Goal: Task Accomplishment & Management: Use online tool/utility

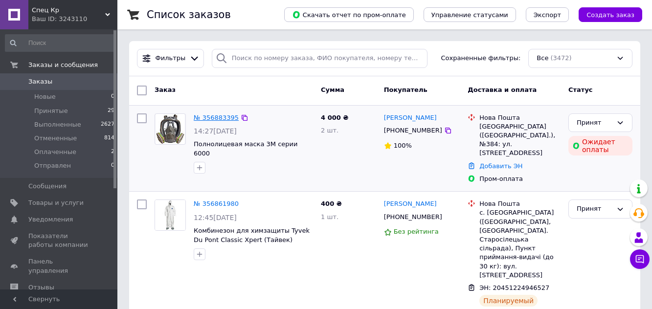
click at [221, 117] on link "№ 356883395" at bounding box center [216, 117] width 45 height 7
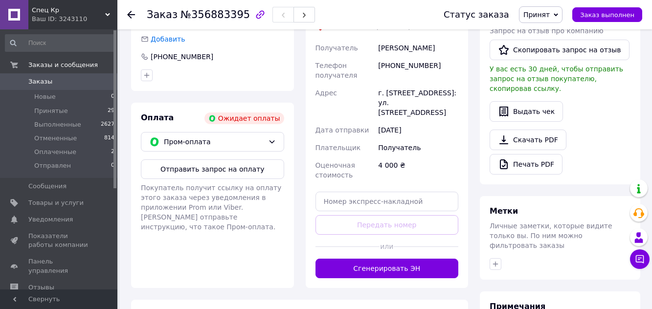
scroll to position [244, 0]
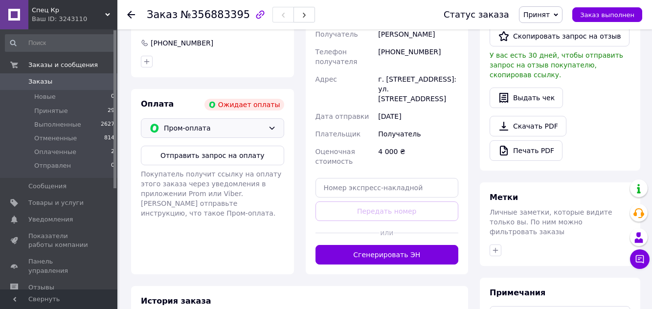
click at [271, 124] on icon at bounding box center [272, 128] width 8 height 8
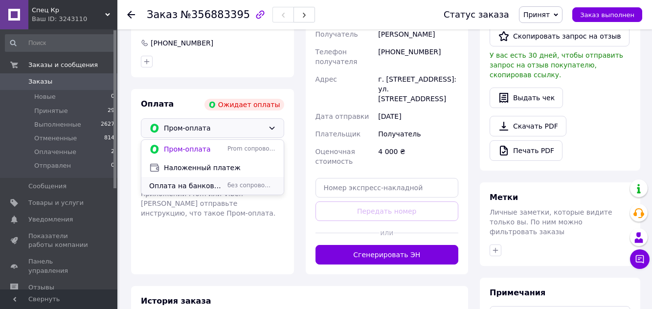
click at [188, 181] on span "Оплата на банковскую карту" at bounding box center [186, 186] width 74 height 10
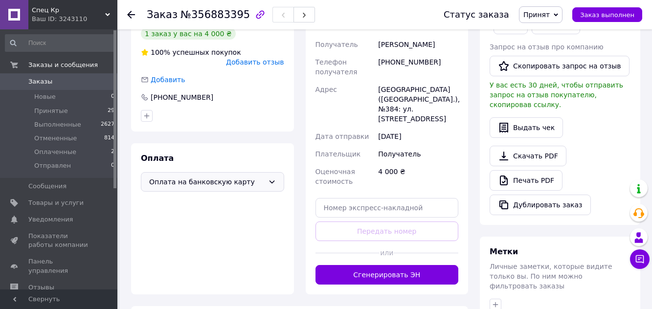
scroll to position [196, 0]
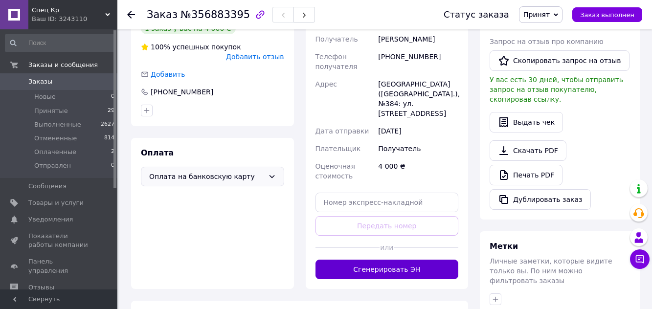
click at [399, 260] on button "Сгенерировать ЭН" at bounding box center [386, 270] width 143 height 20
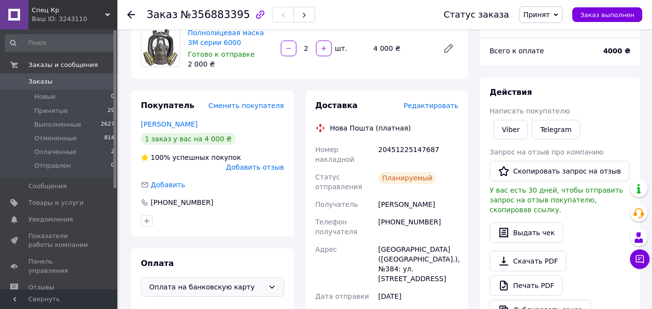
scroll to position [98, 0]
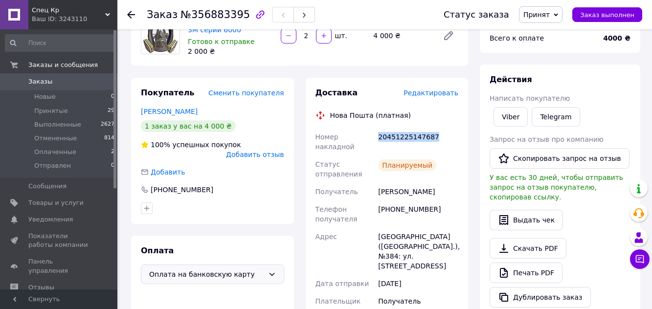
drag, startPoint x: 429, startPoint y: 135, endPoint x: 377, endPoint y: 140, distance: 52.5
click at [377, 140] on div "20451225147687" at bounding box center [418, 141] width 84 height 27
copy div "20451225147687"
drag, startPoint x: 386, startPoint y: 199, endPoint x: 433, endPoint y: 198, distance: 46.9
click at [433, 200] on div "[PHONE_NUMBER]" at bounding box center [418, 213] width 84 height 27
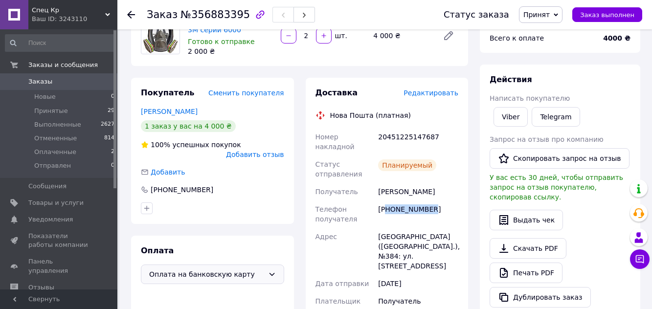
copy div "80631920465"
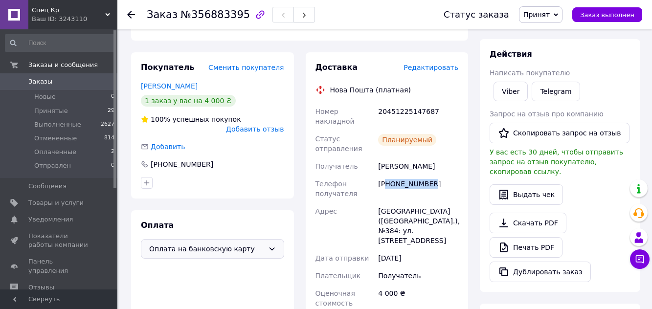
scroll to position [147, 0]
